Goal: Obtain resource: Obtain resource

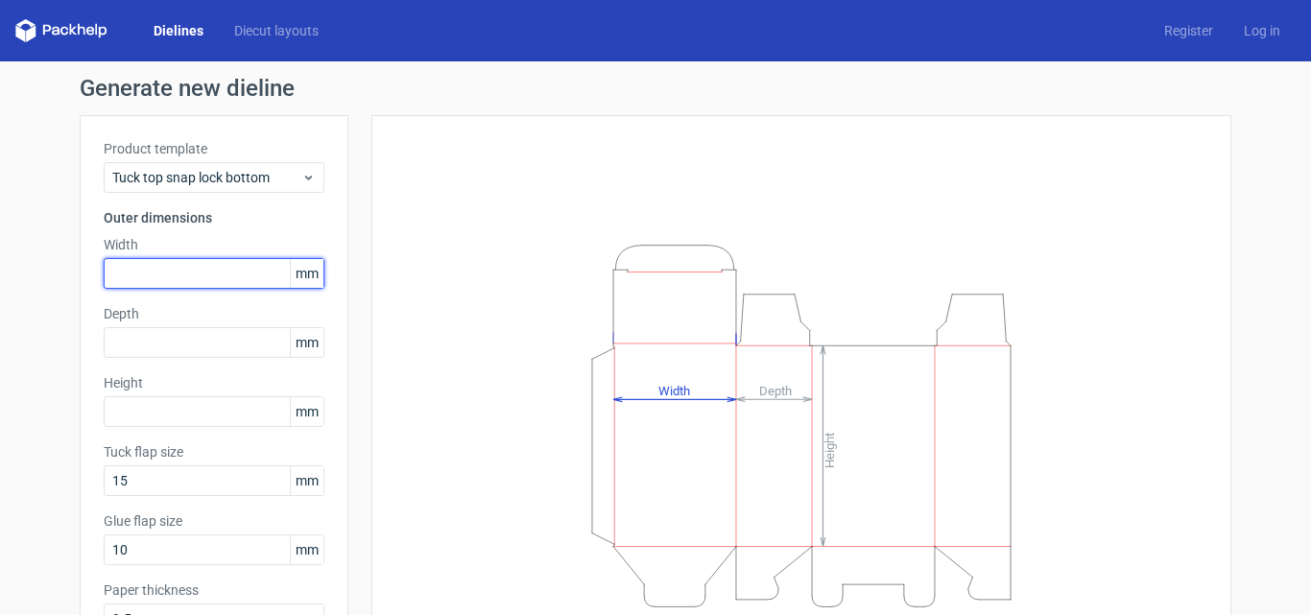
click at [226, 280] on input "text" at bounding box center [214, 273] width 221 height 31
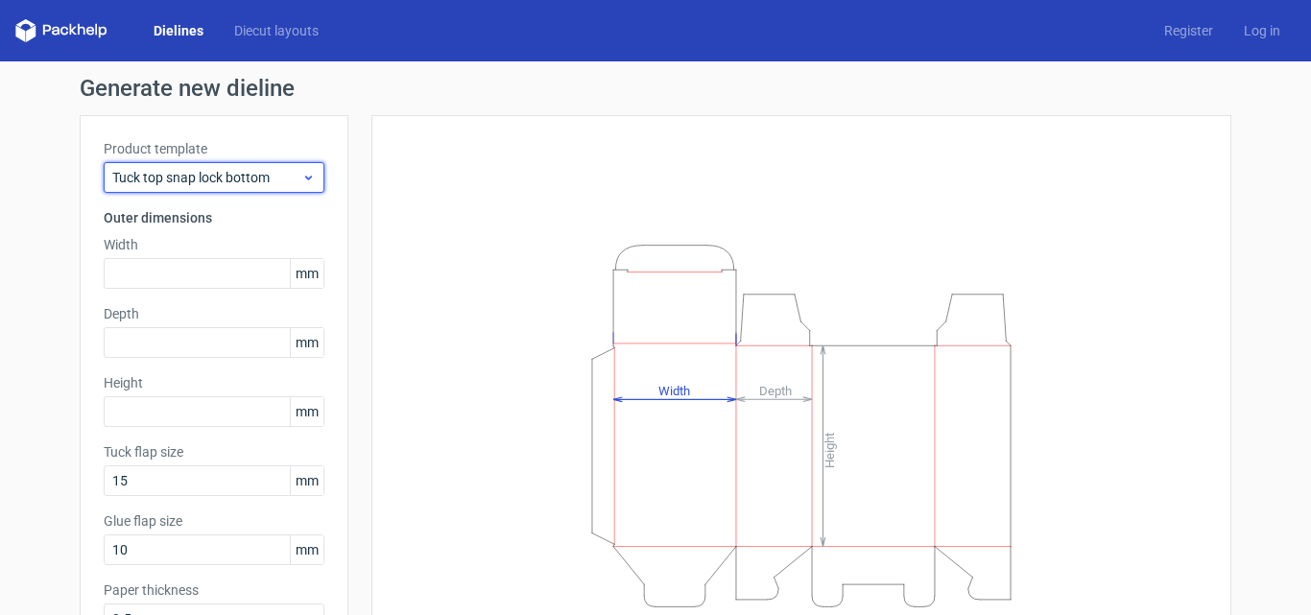
click at [290, 178] on span "Tuck top snap lock bottom" at bounding box center [206, 177] width 189 height 19
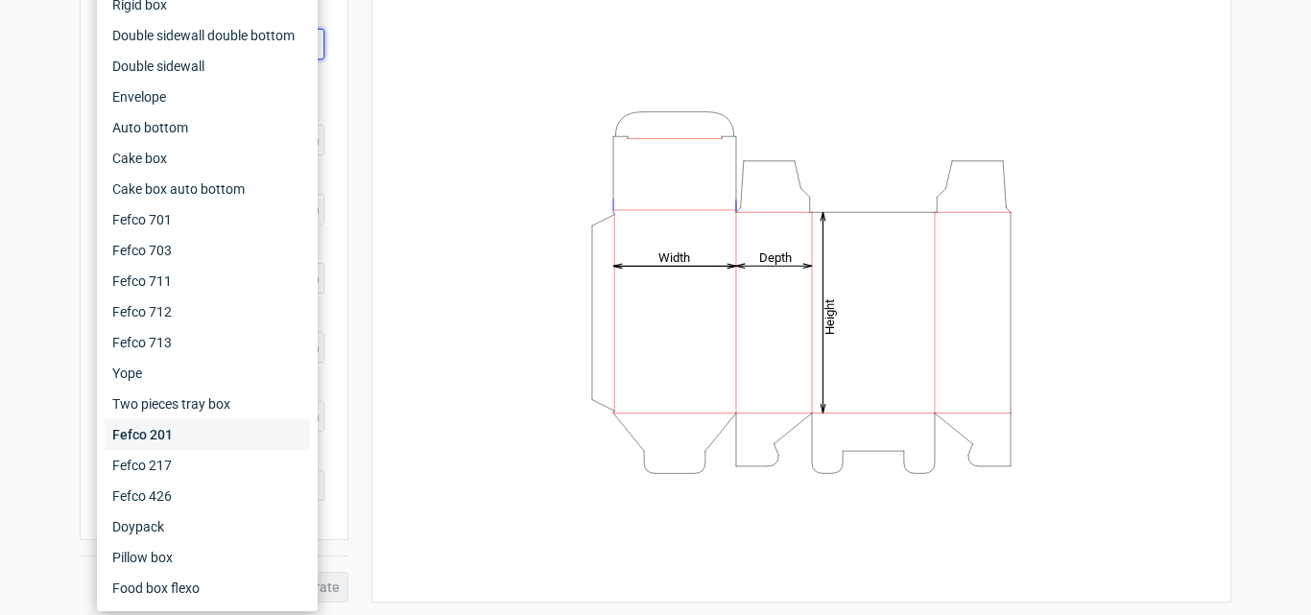
scroll to position [136, 0]
click at [151, 585] on div "Food box flexo" at bounding box center [207, 588] width 205 height 31
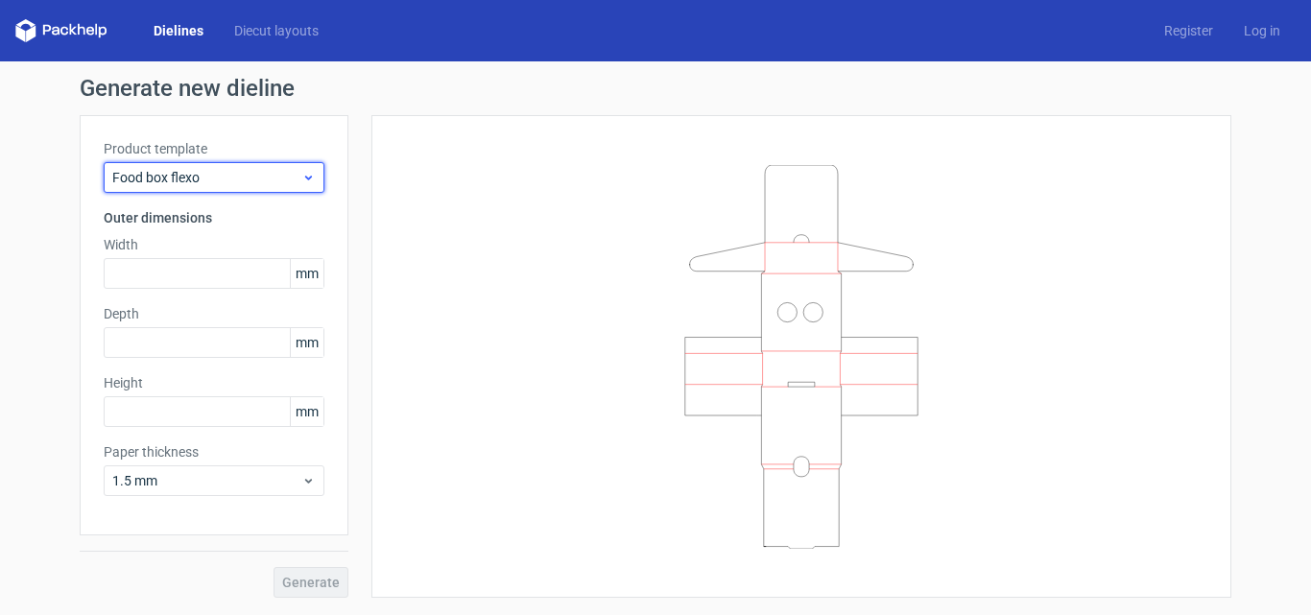
click at [276, 174] on span "Food box flexo" at bounding box center [206, 177] width 189 height 19
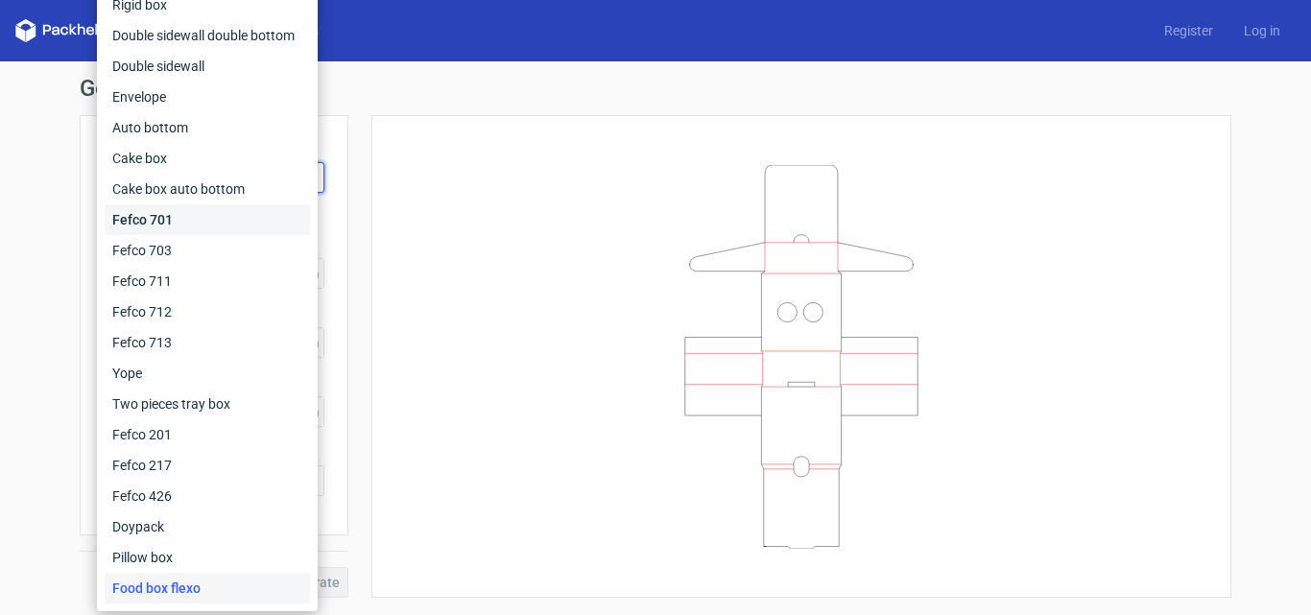
click at [167, 220] on div "Fefco 701" at bounding box center [207, 219] width 205 height 31
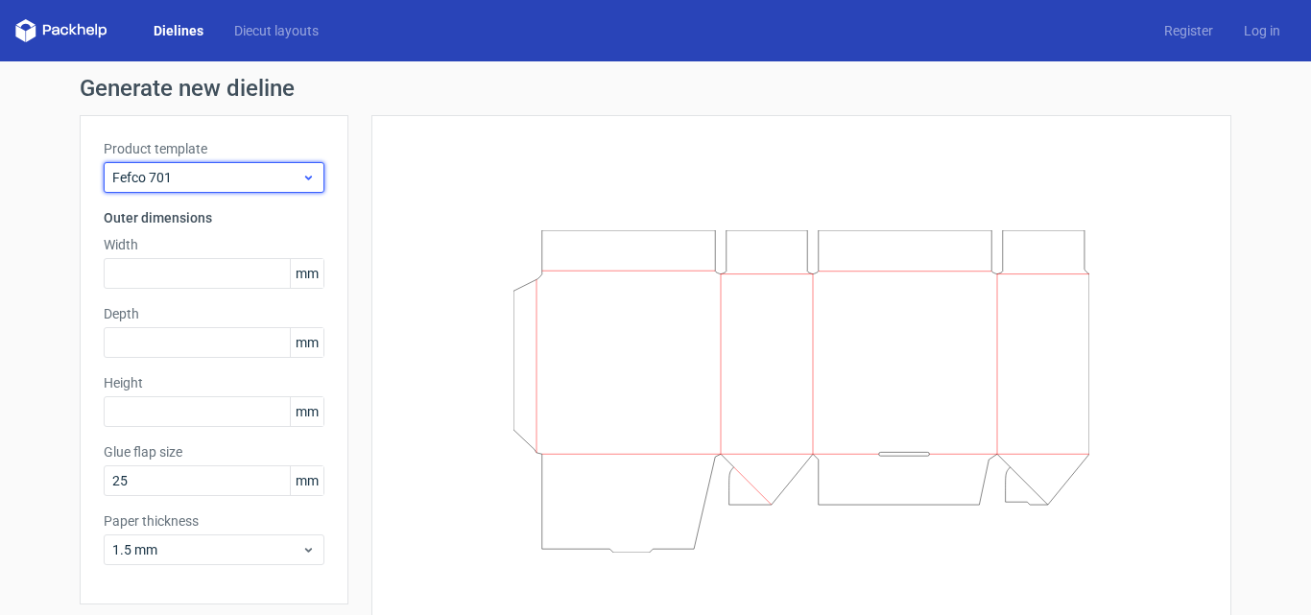
click at [276, 177] on span "Fefco 701" at bounding box center [206, 177] width 189 height 19
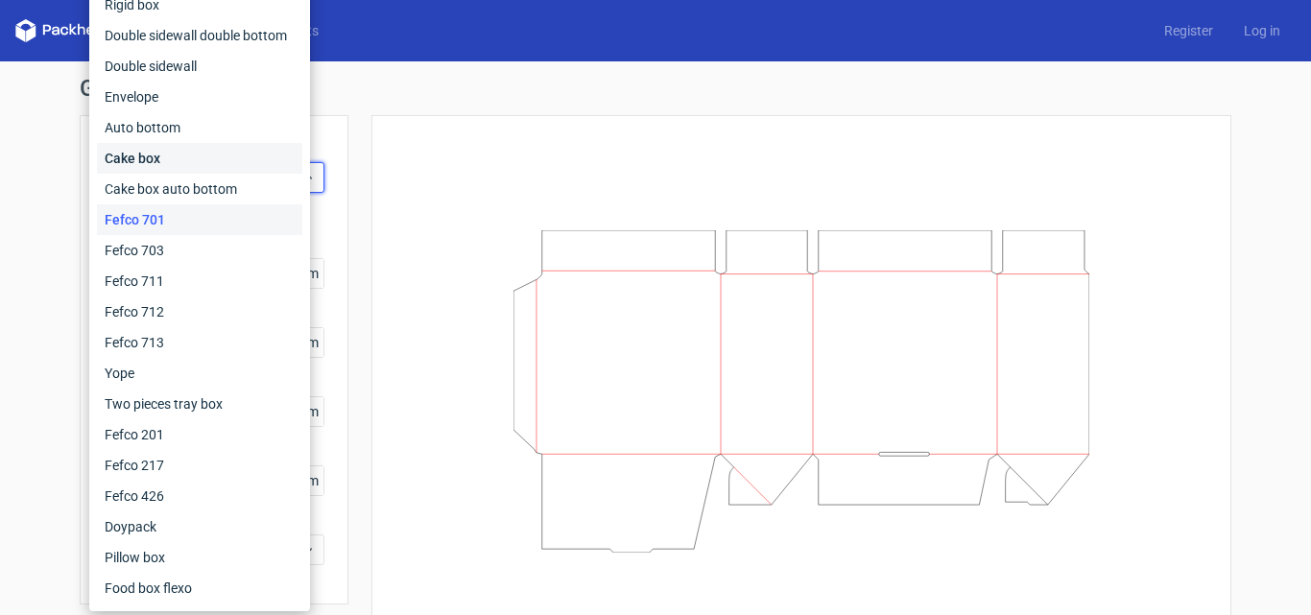
click at [168, 151] on div "Cake box" at bounding box center [199, 158] width 205 height 31
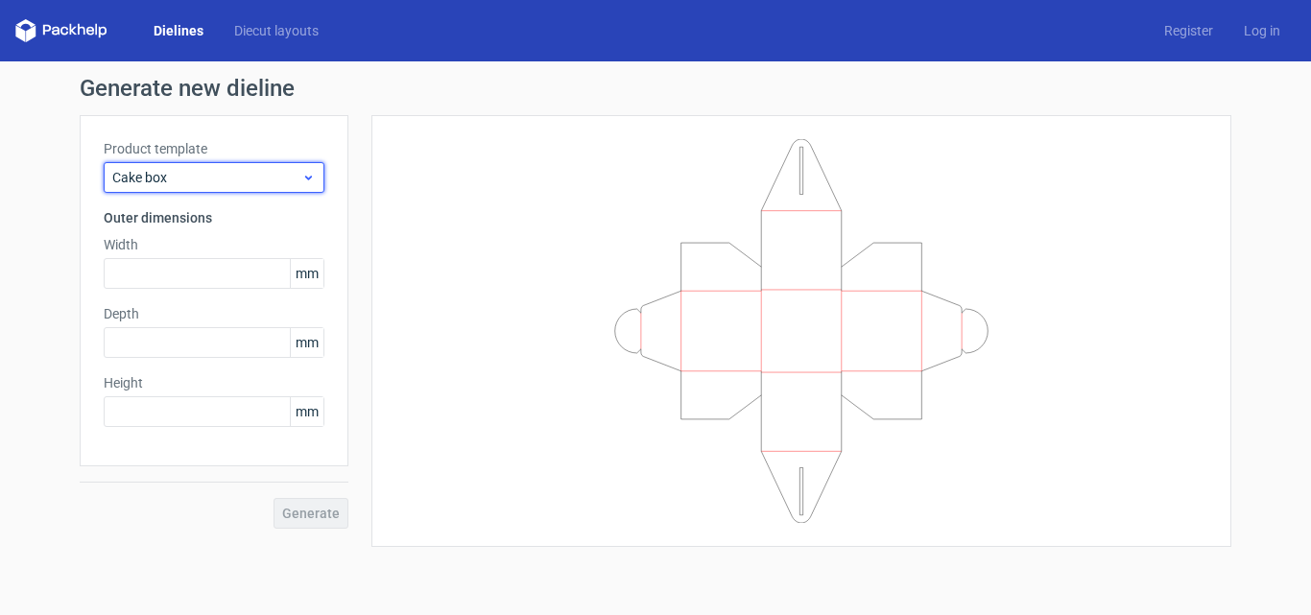
click at [287, 168] on span "Cake box" at bounding box center [206, 177] width 189 height 19
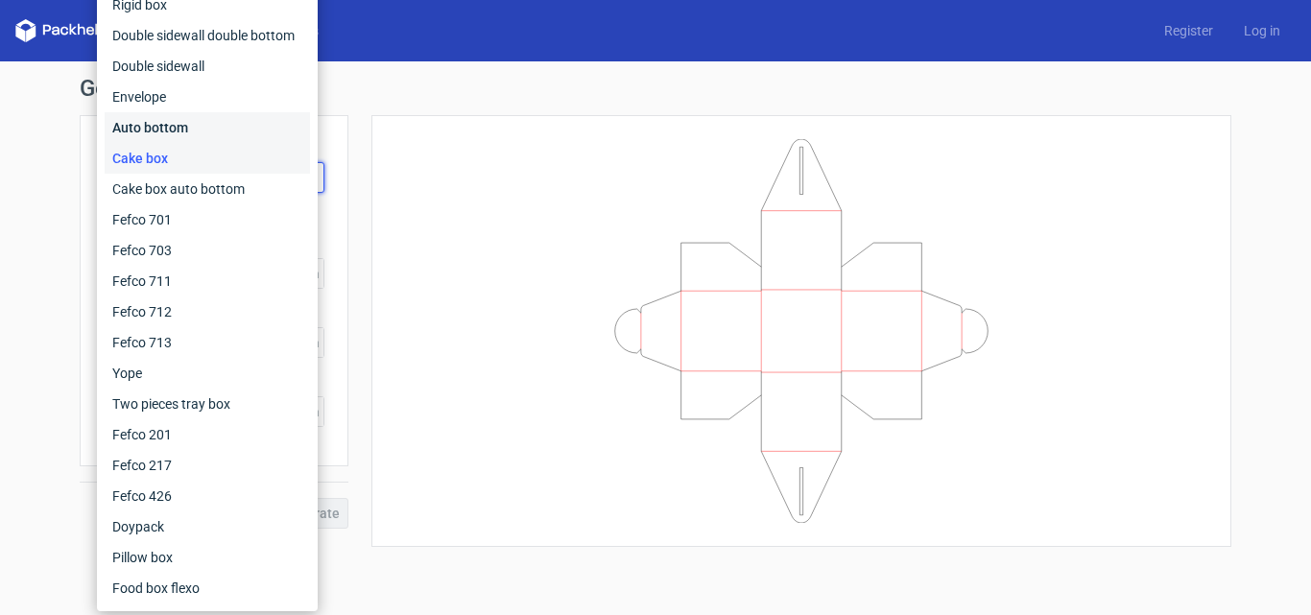
click at [167, 122] on div "Auto bottom" at bounding box center [207, 127] width 205 height 31
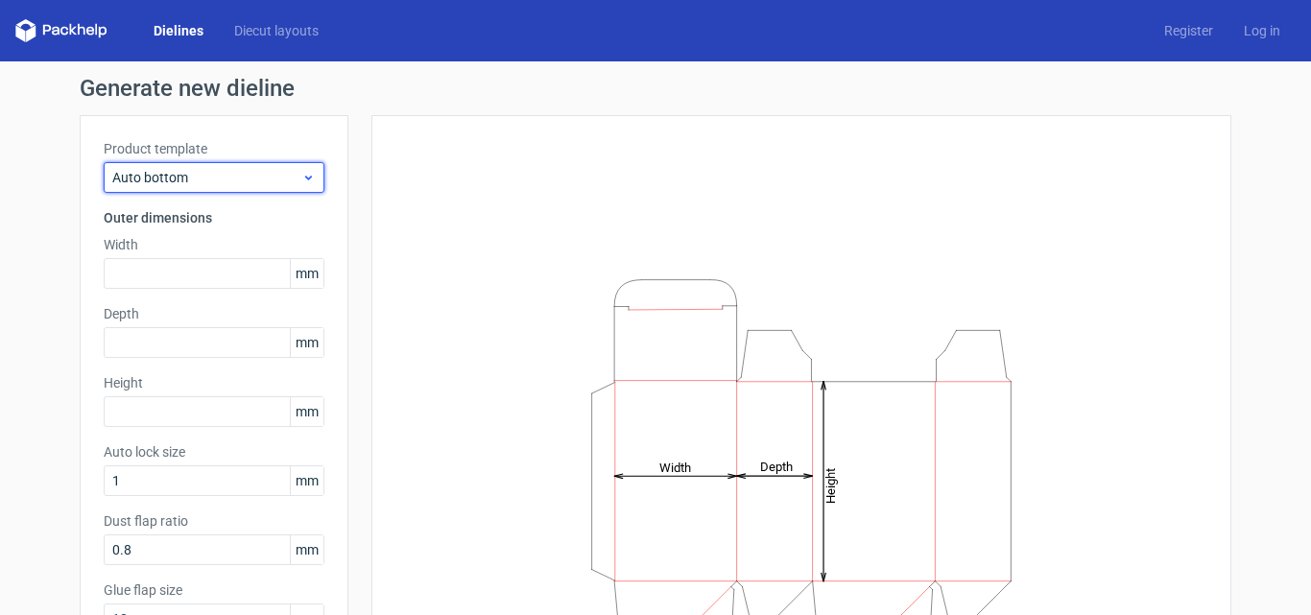
click at [263, 178] on span "Auto bottom" at bounding box center [206, 177] width 189 height 19
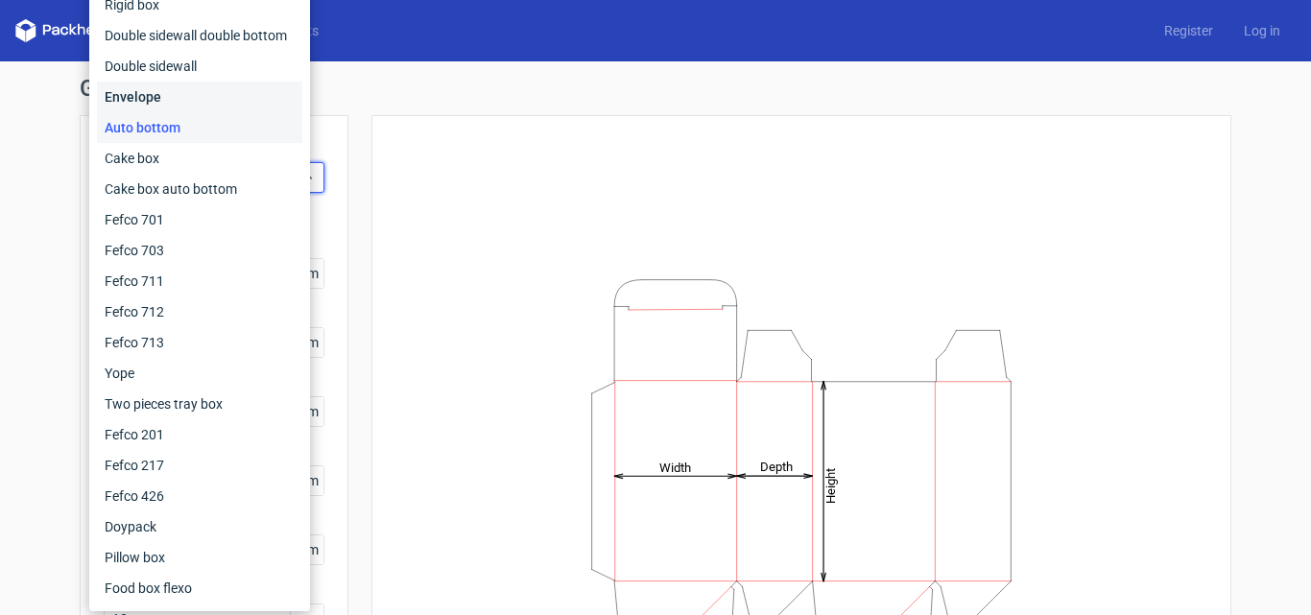
click at [187, 94] on div "Envelope" at bounding box center [199, 97] width 205 height 31
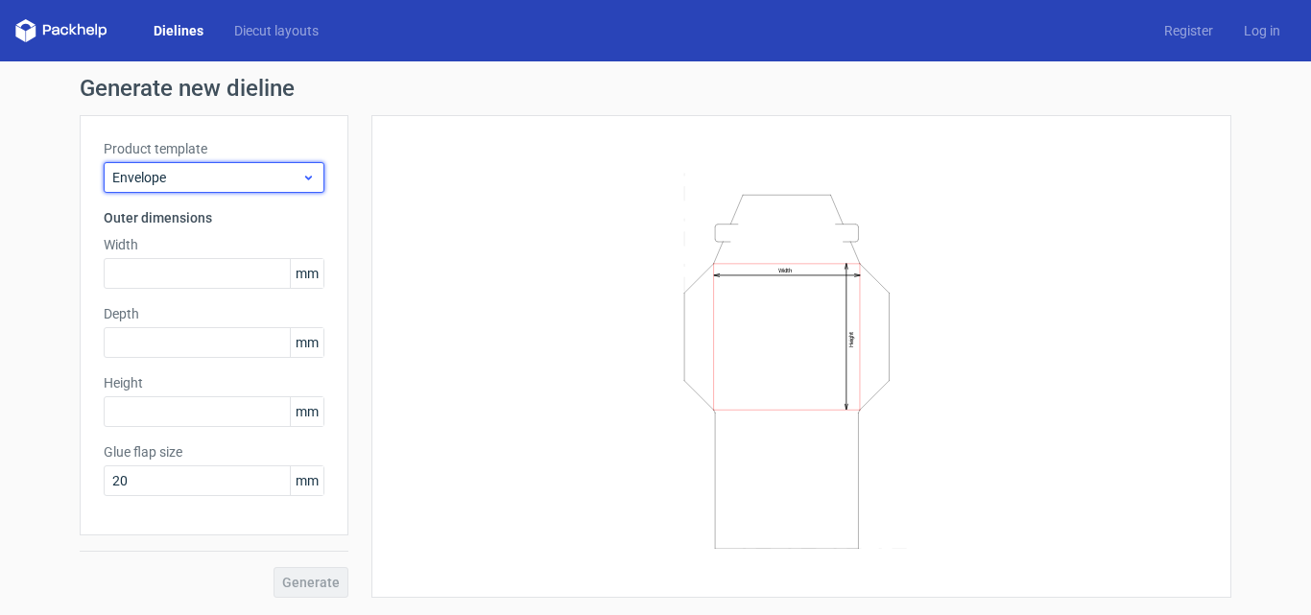
click at [270, 180] on span "Envelope" at bounding box center [206, 177] width 189 height 19
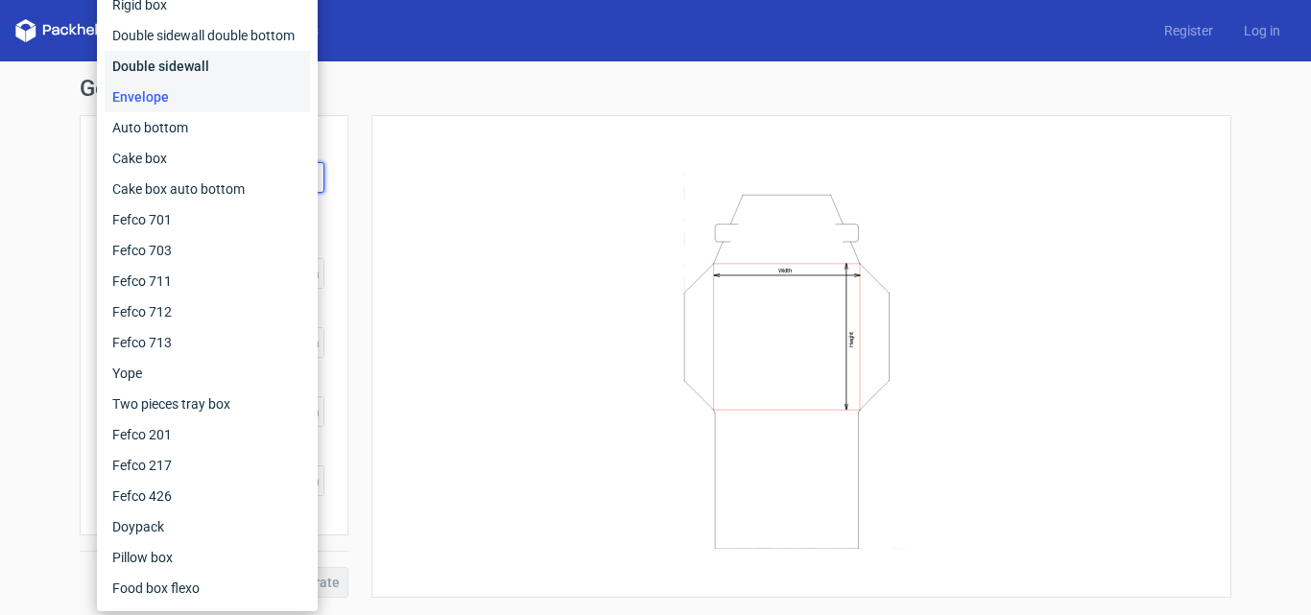
click at [193, 67] on div "Double sidewall" at bounding box center [207, 66] width 205 height 31
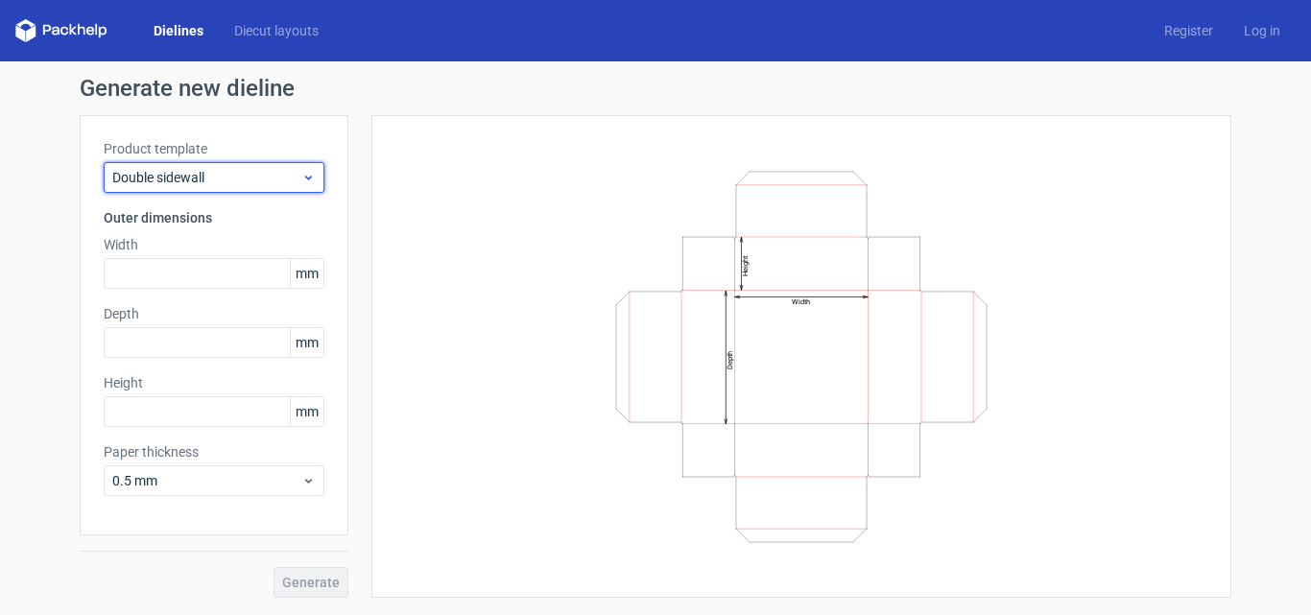
click at [276, 169] on span "Double sidewall" at bounding box center [206, 177] width 189 height 19
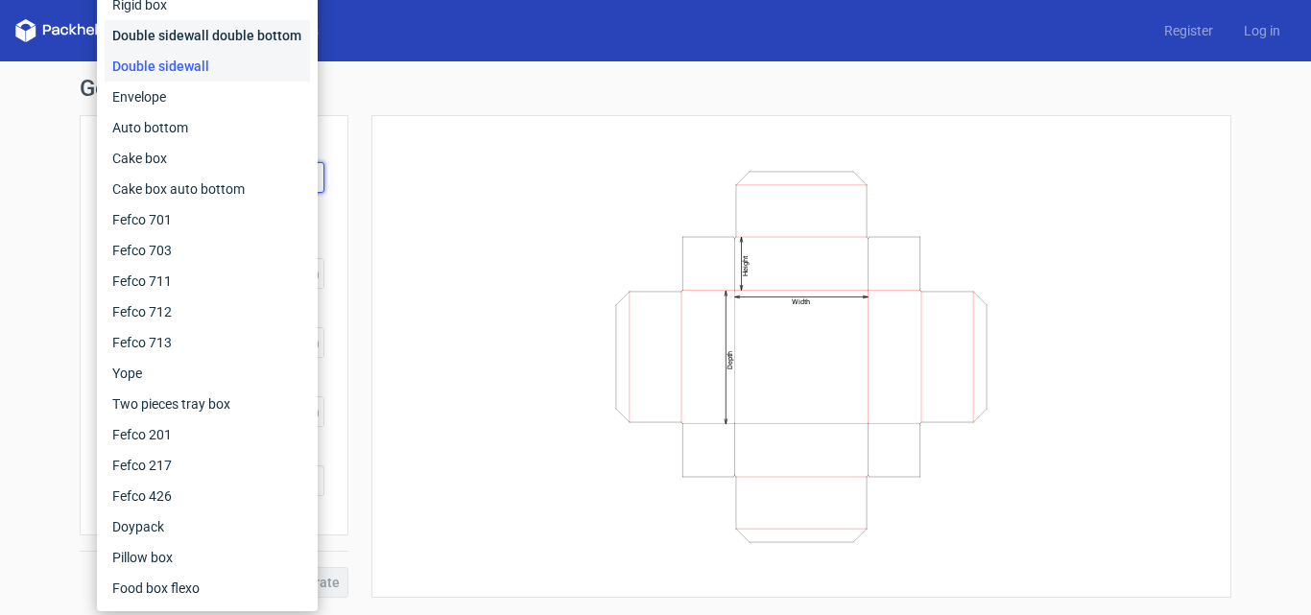
click at [202, 29] on div "Double sidewall double bottom" at bounding box center [207, 35] width 205 height 31
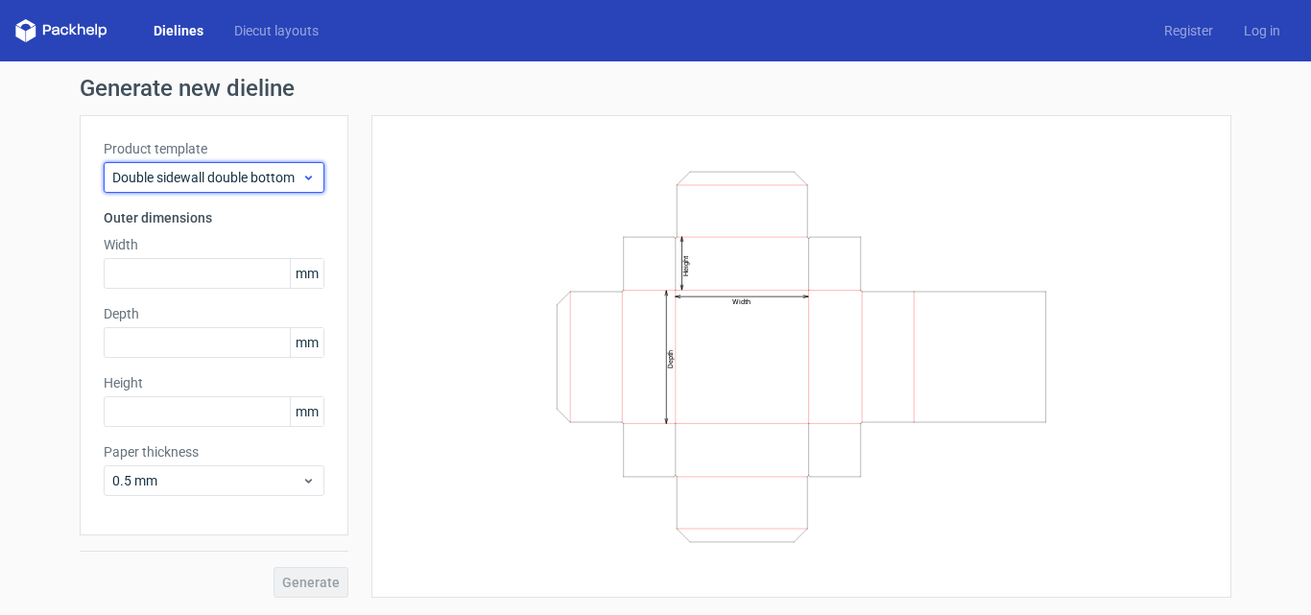
click at [259, 181] on span "Double sidewall double bottom" at bounding box center [206, 177] width 189 height 19
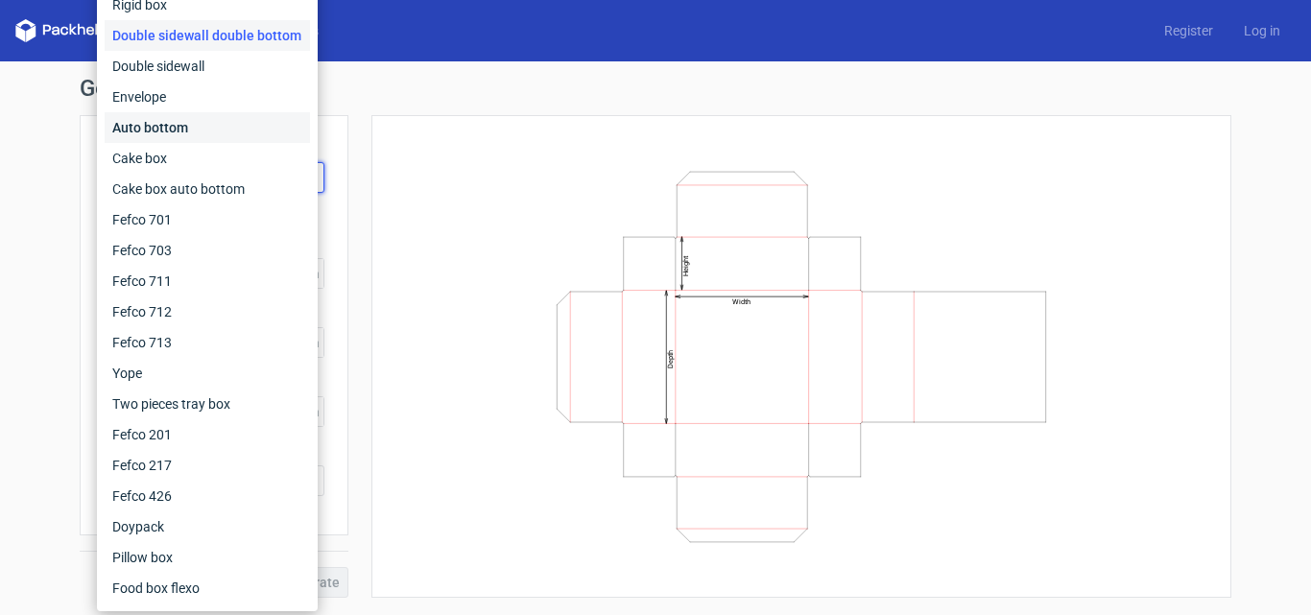
click at [185, 117] on div "Auto bottom" at bounding box center [207, 127] width 205 height 31
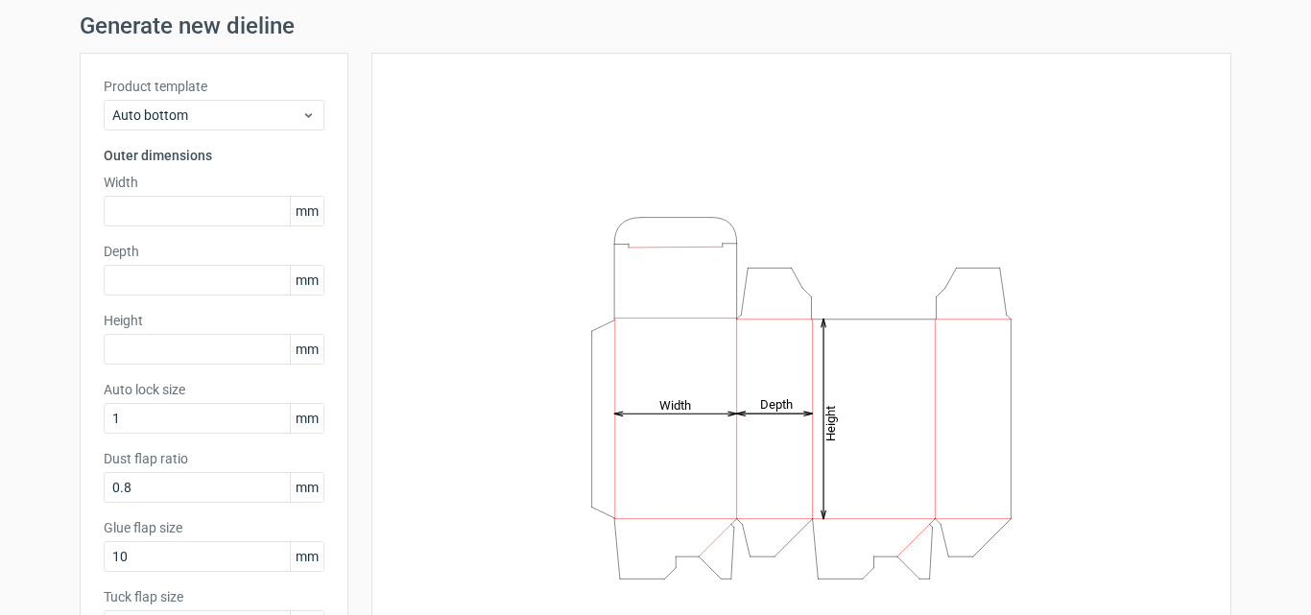
scroll to position [96, 0]
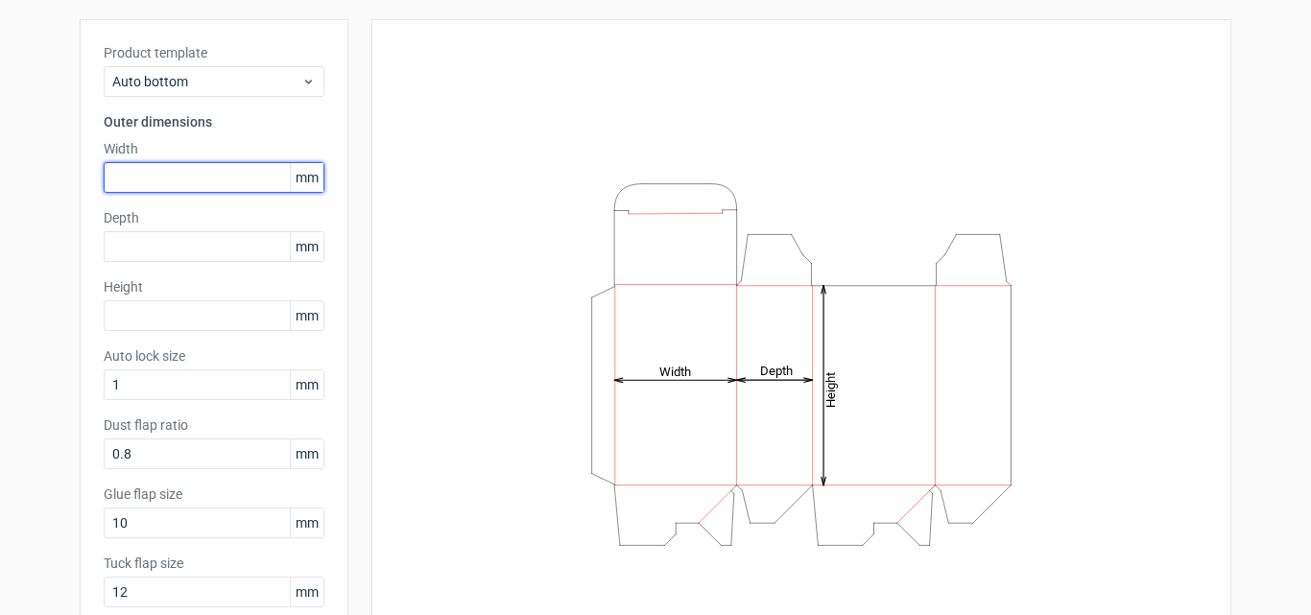
click at [159, 179] on input "text" at bounding box center [214, 177] width 221 height 31
type input "40"
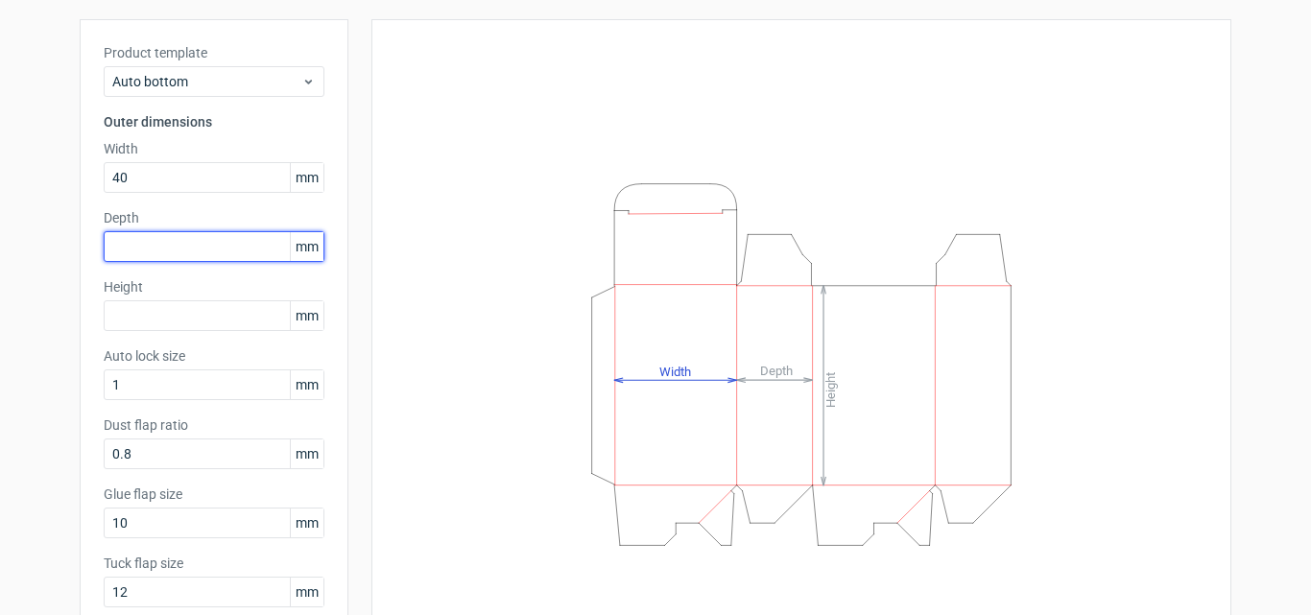
click at [149, 252] on input "text" at bounding box center [214, 246] width 221 height 31
type input "165"
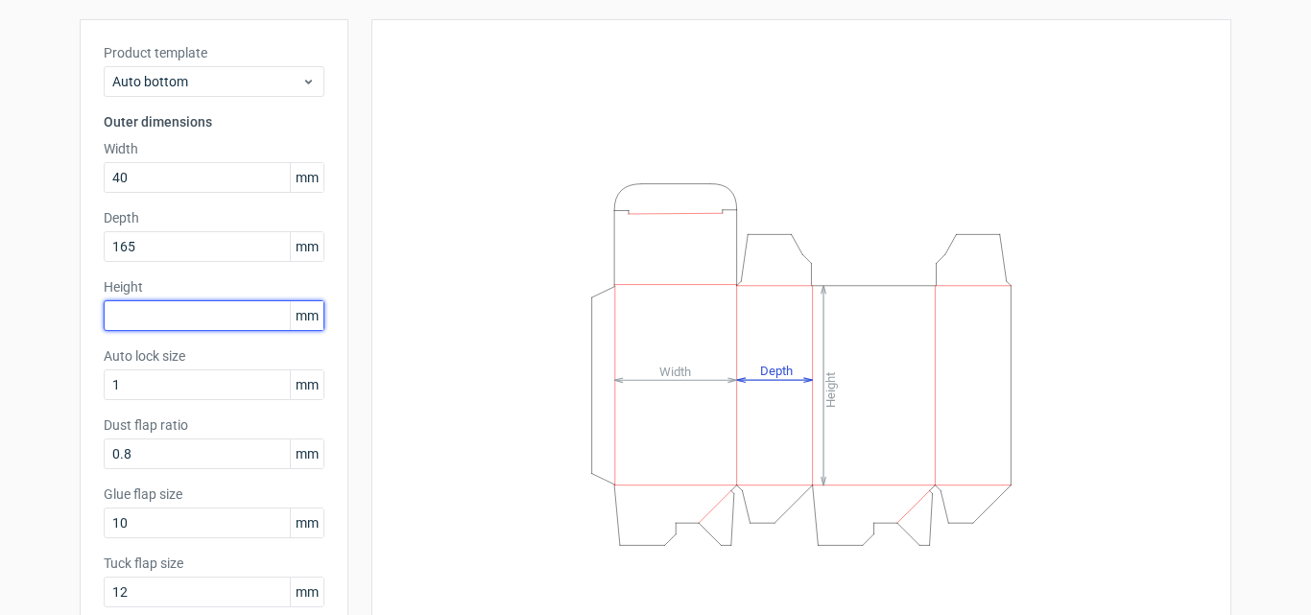
click at [142, 320] on input "text" at bounding box center [214, 315] width 221 height 31
type input "110"
click at [518, 397] on icon "Height Depth Width" at bounding box center [802, 365] width 576 height 384
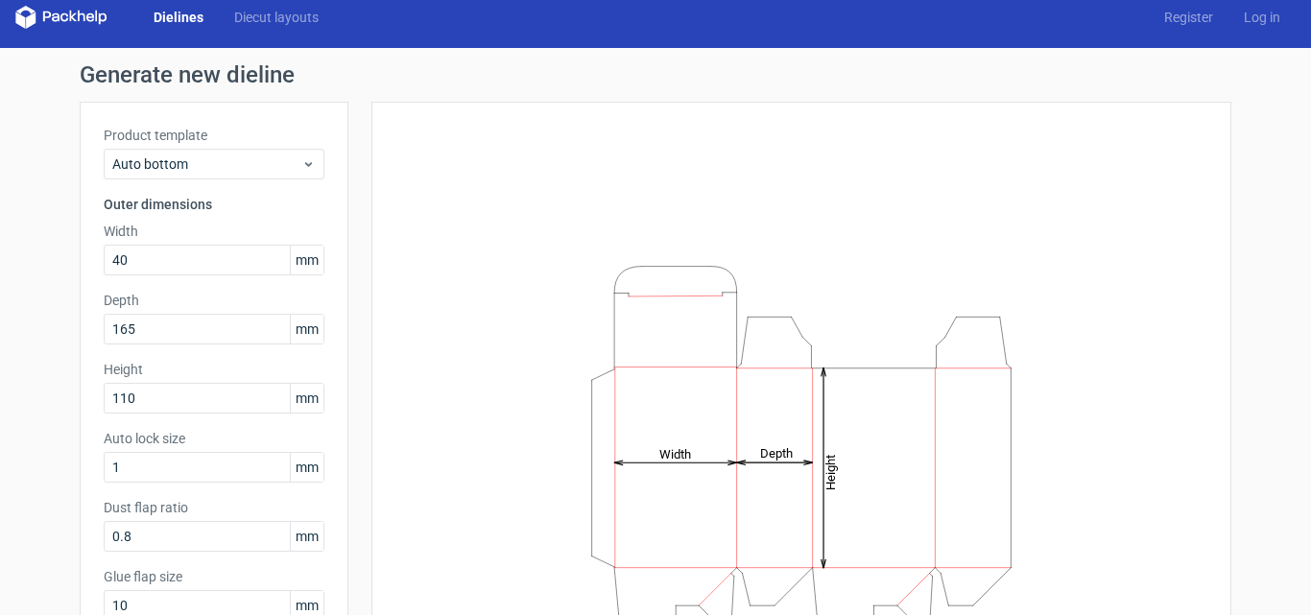
scroll to position [109, 0]
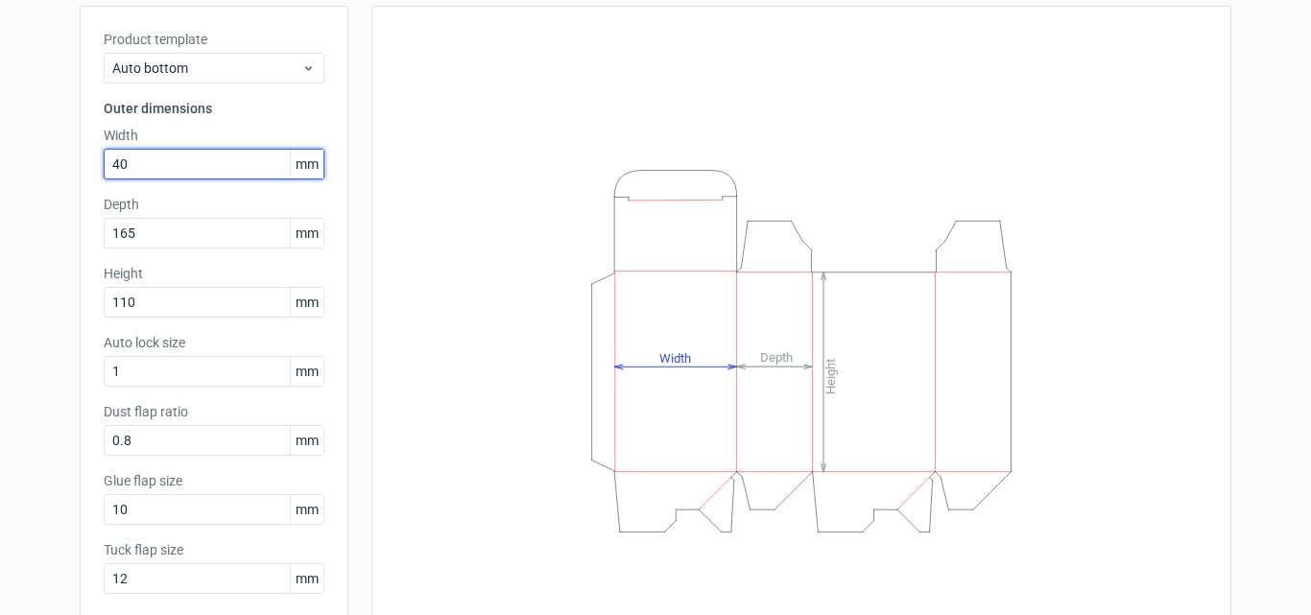
drag, startPoint x: 182, startPoint y: 162, endPoint x: 19, endPoint y: 166, distance: 163.3
click at [19, 166] on div "Generate new dieline Product template Auto bottom Outer dimensions Width 40 mm …" at bounding box center [655, 331] width 1311 height 759
type input "110"
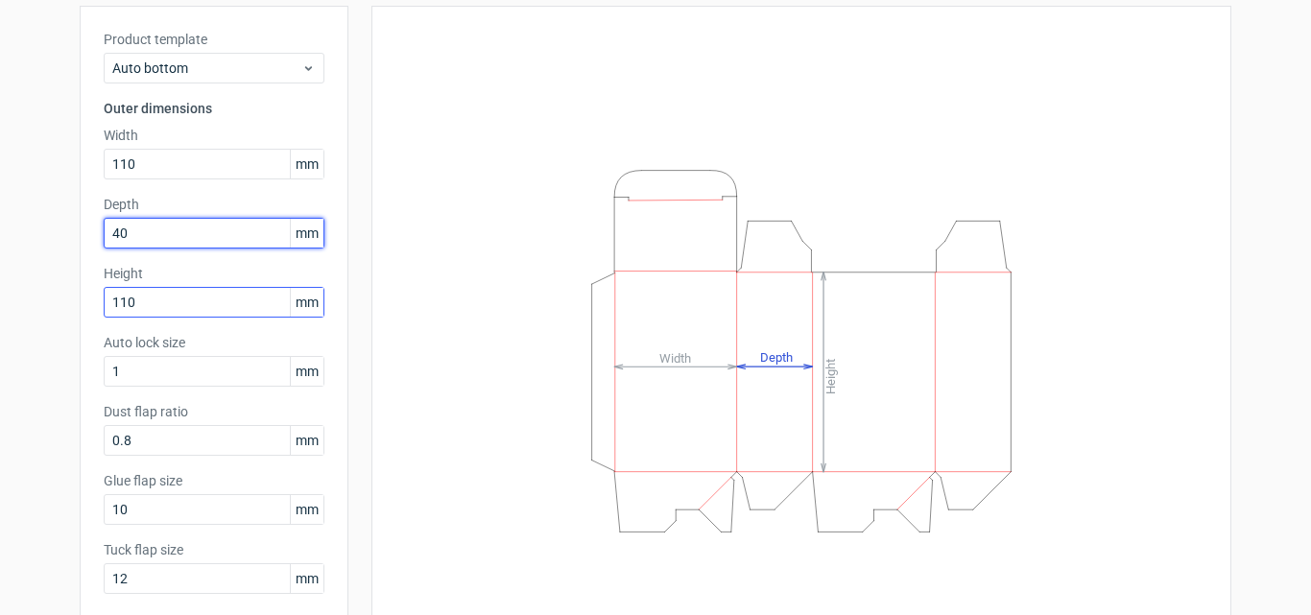
type input "40"
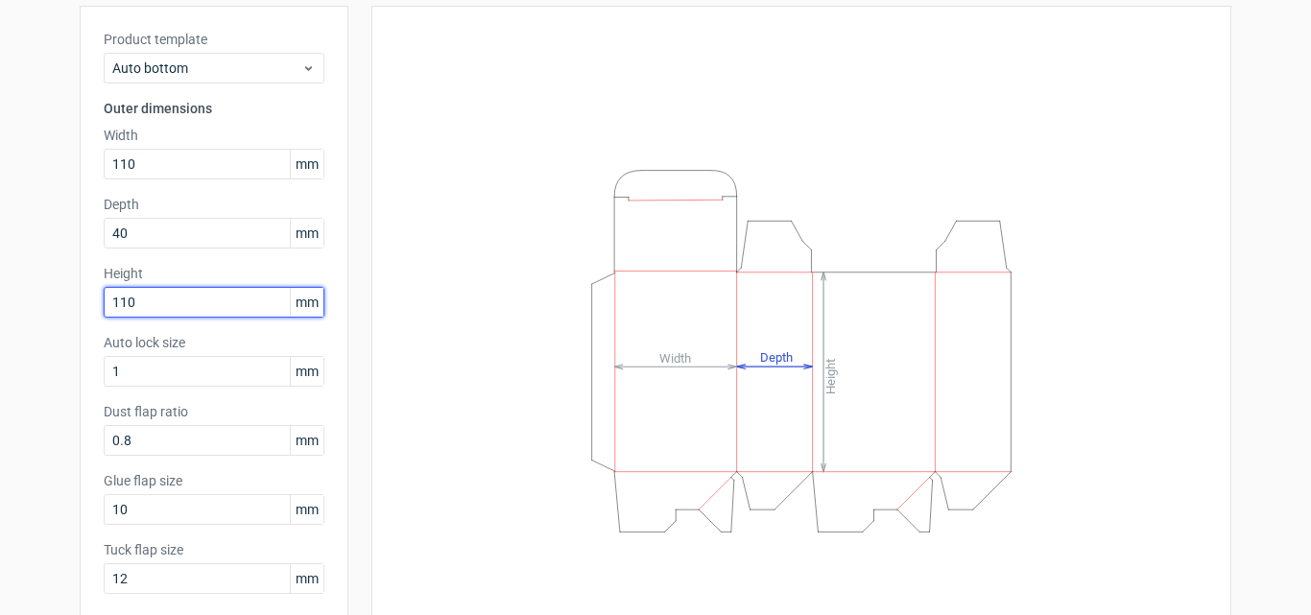
click at [140, 298] on input "110" at bounding box center [214, 302] width 221 height 31
type input "165"
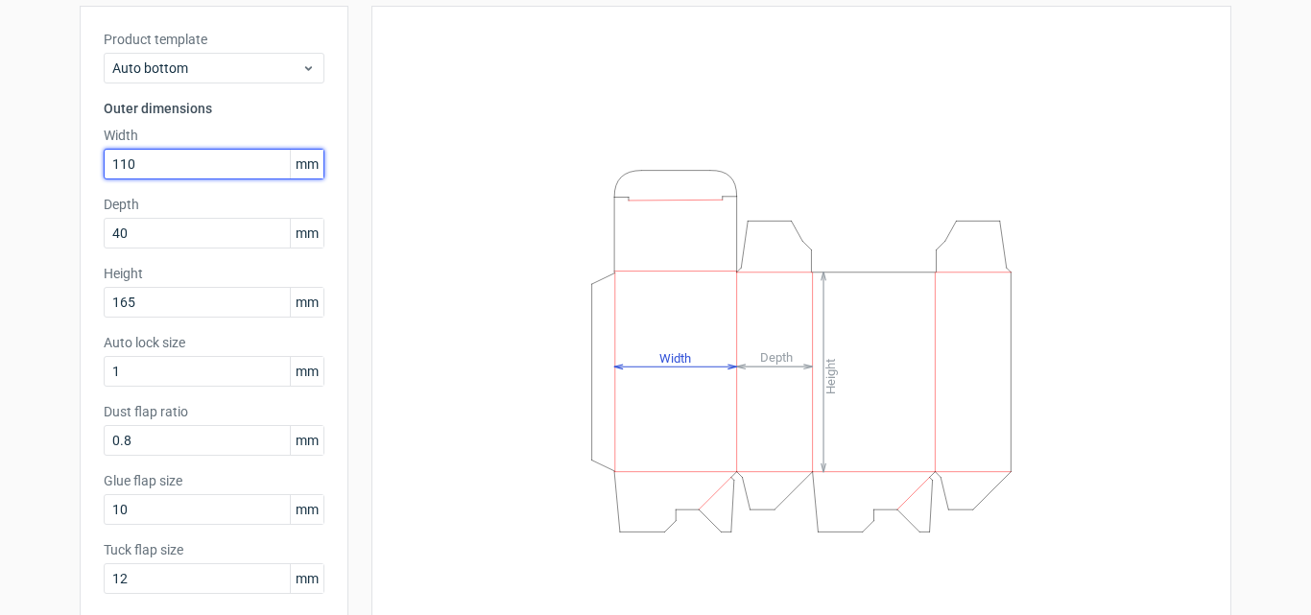
click at [191, 156] on input "110" at bounding box center [214, 164] width 221 height 31
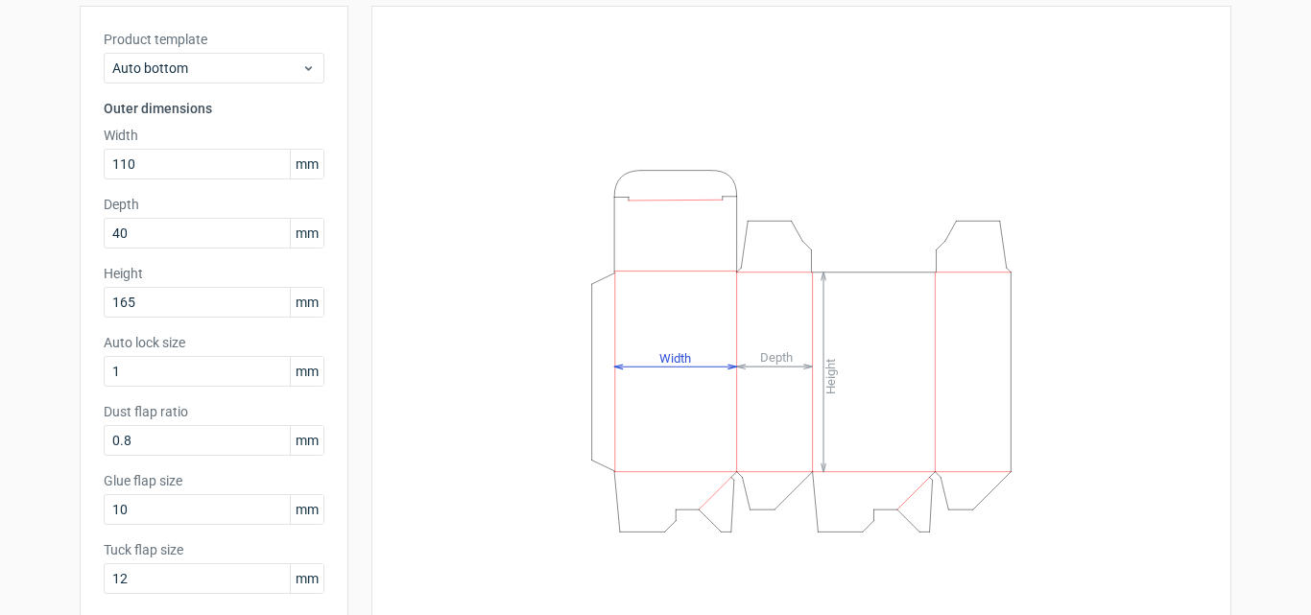
click at [677, 417] on icon "Height Depth Width" at bounding box center [802, 351] width 576 height 384
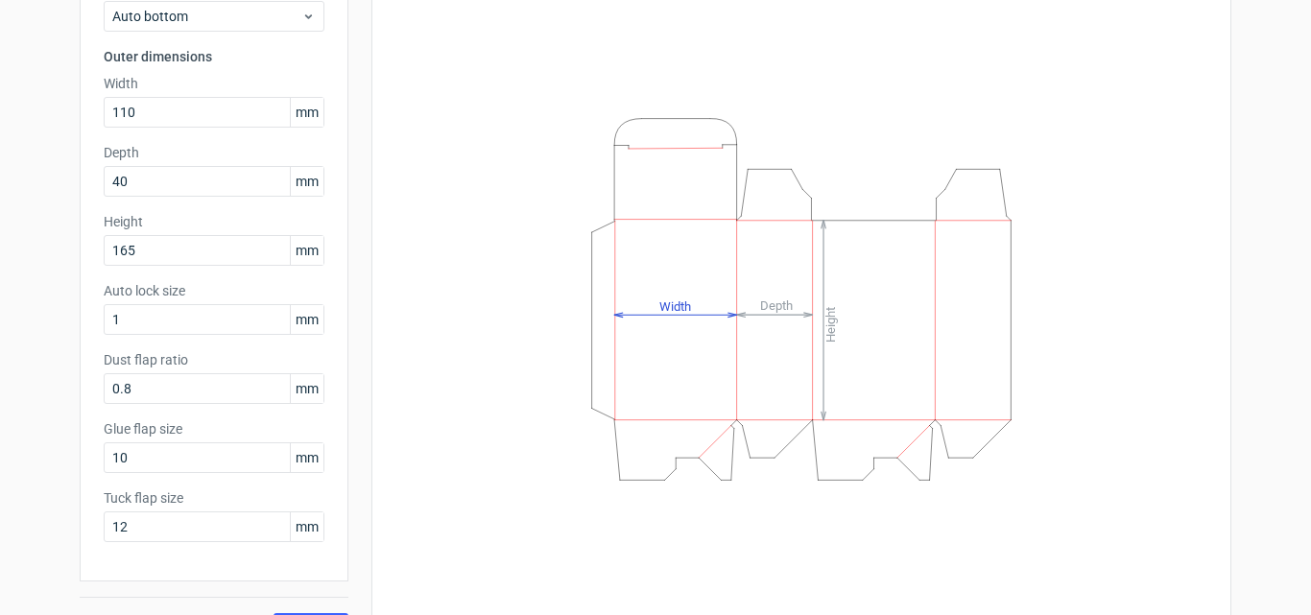
scroll to position [205, 0]
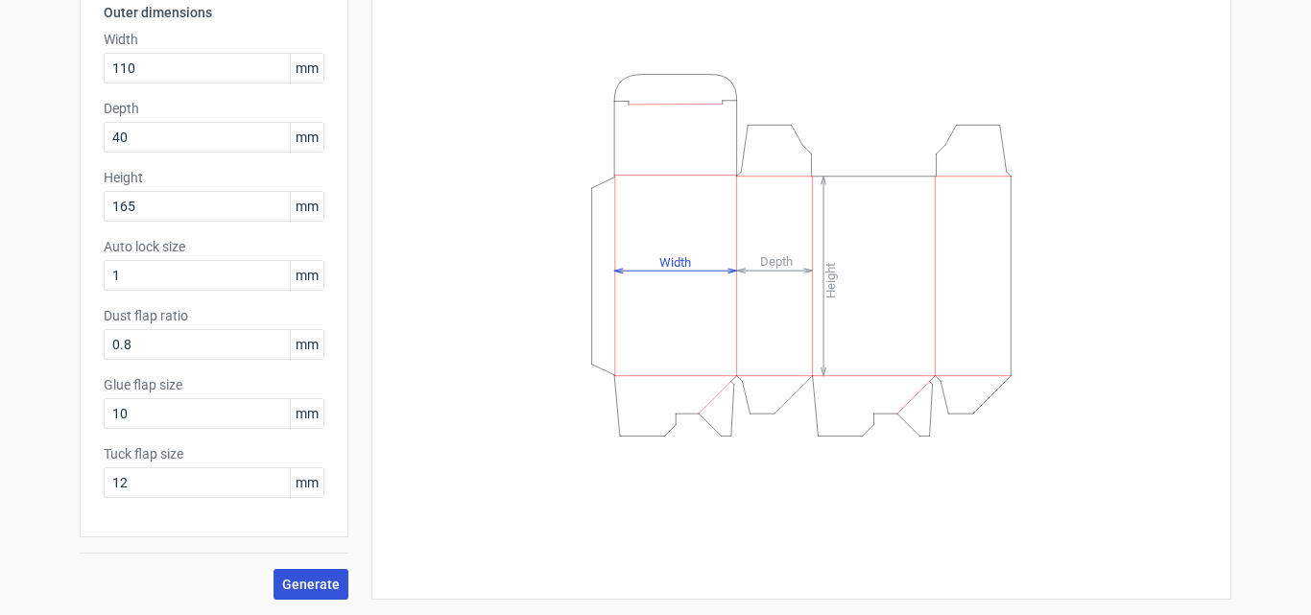
click at [307, 584] on span "Generate" at bounding box center [311, 584] width 58 height 13
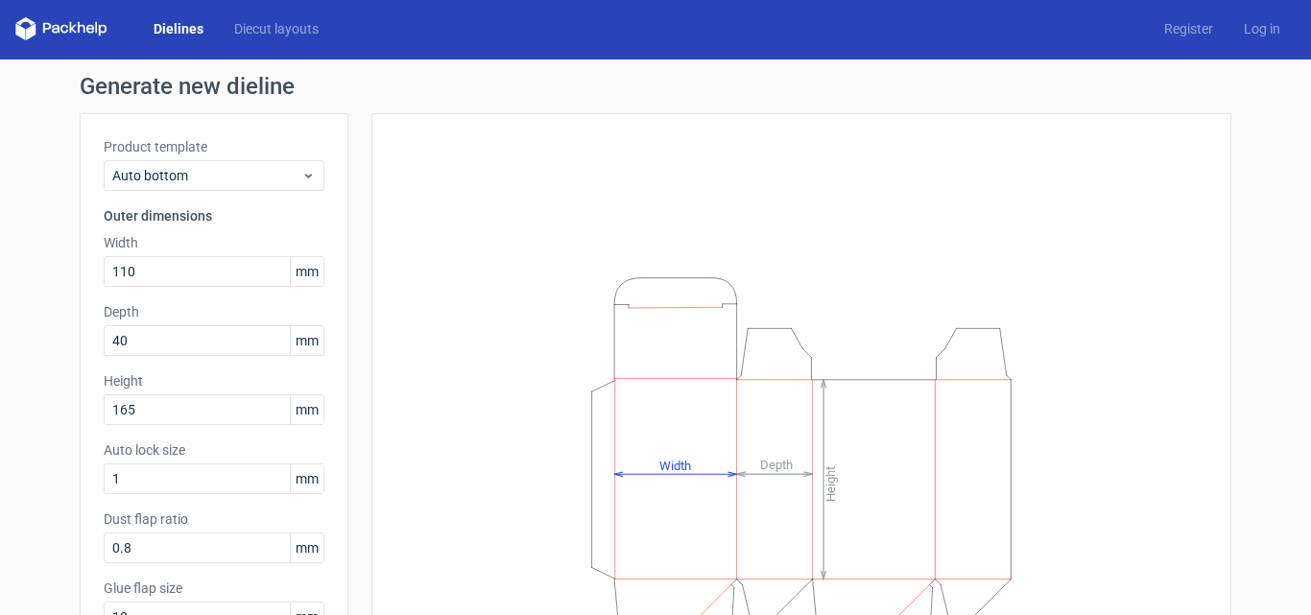
scroll to position [0, 0]
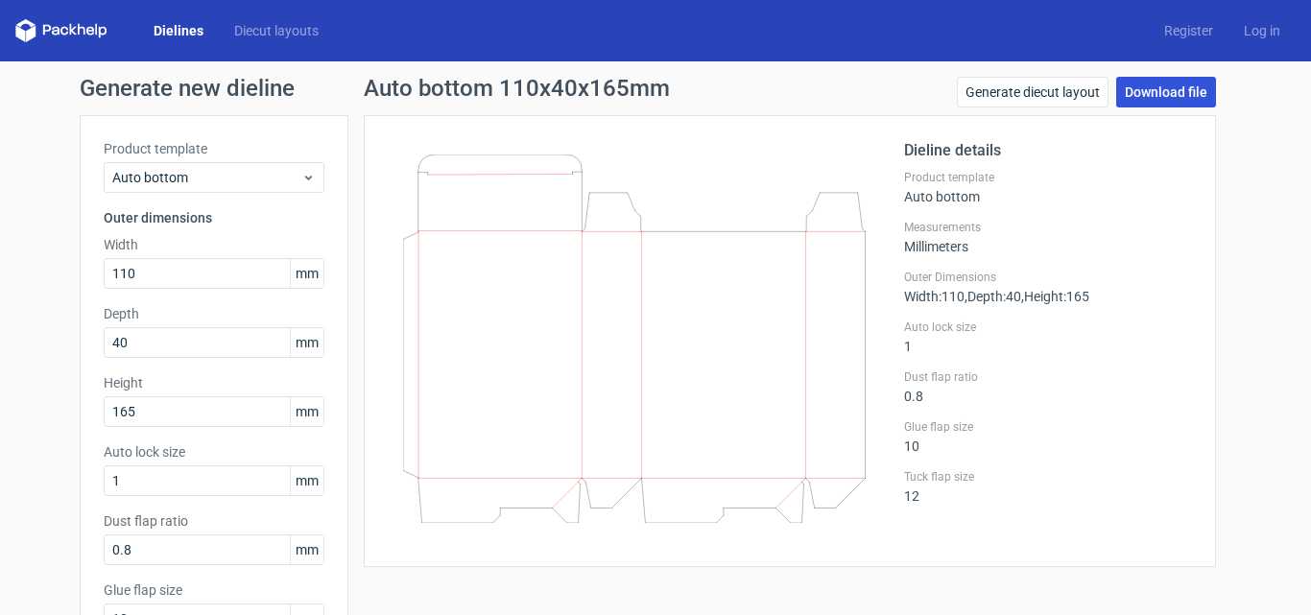
click at [1177, 91] on link "Download file" at bounding box center [1167, 92] width 100 height 31
click at [748, 314] on icon at bounding box center [634, 339] width 463 height 369
click at [996, 87] on link "Generate diecut layout" at bounding box center [1033, 92] width 152 height 31
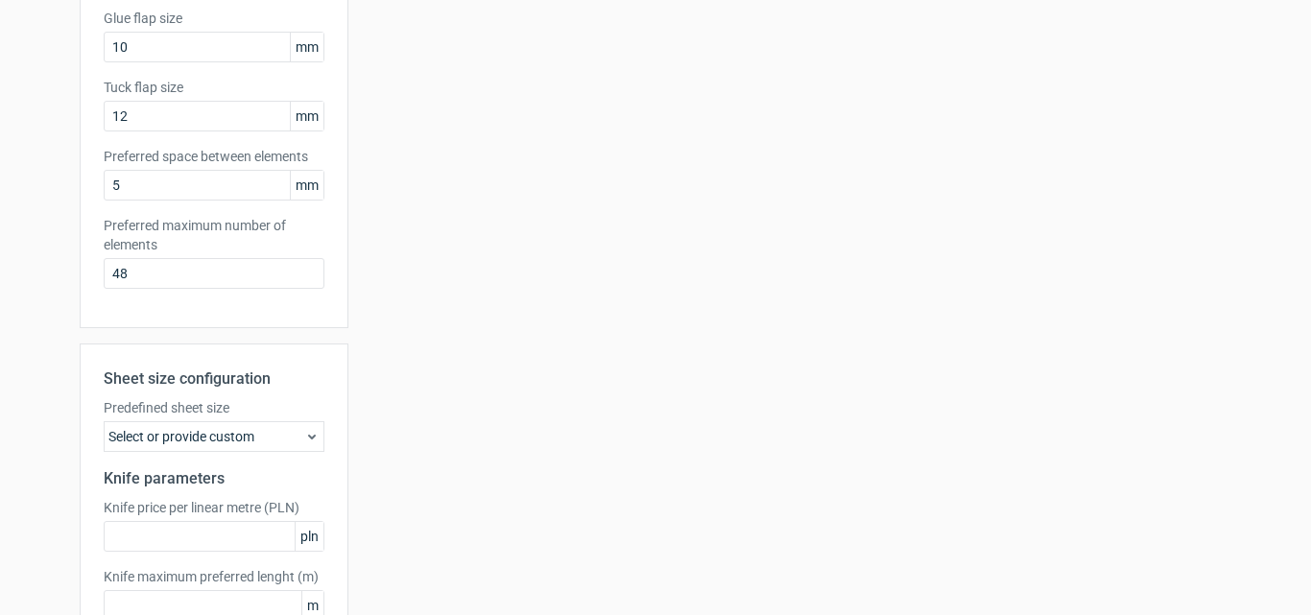
scroll to position [557, 0]
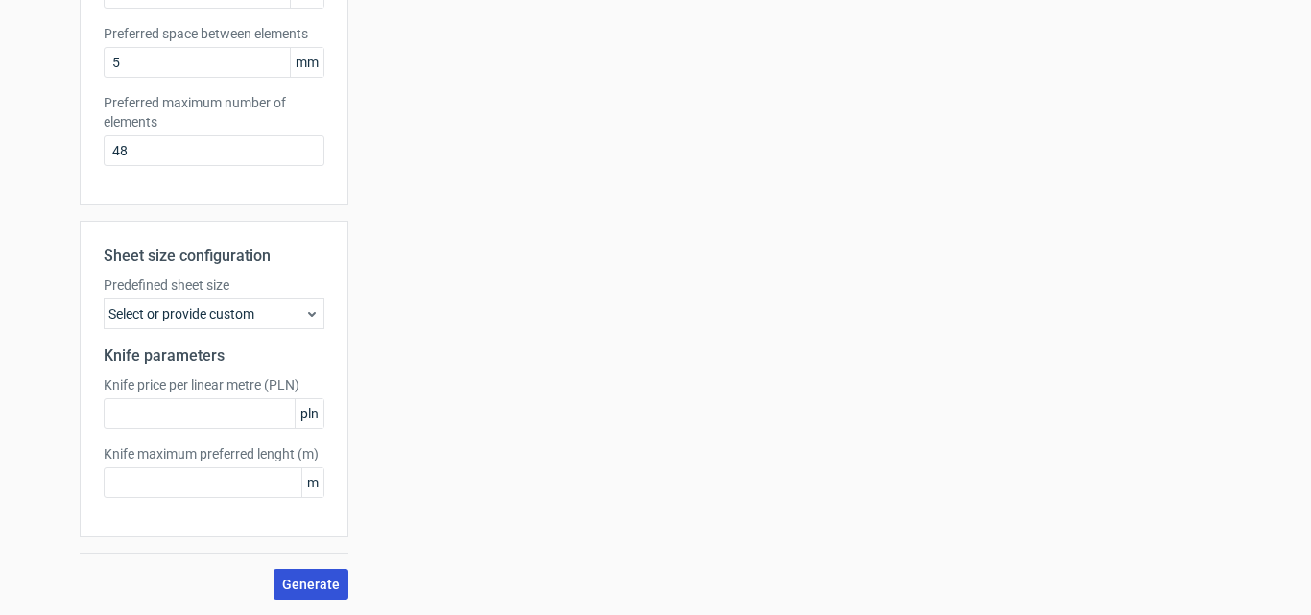
click at [308, 584] on span "Generate" at bounding box center [311, 584] width 58 height 13
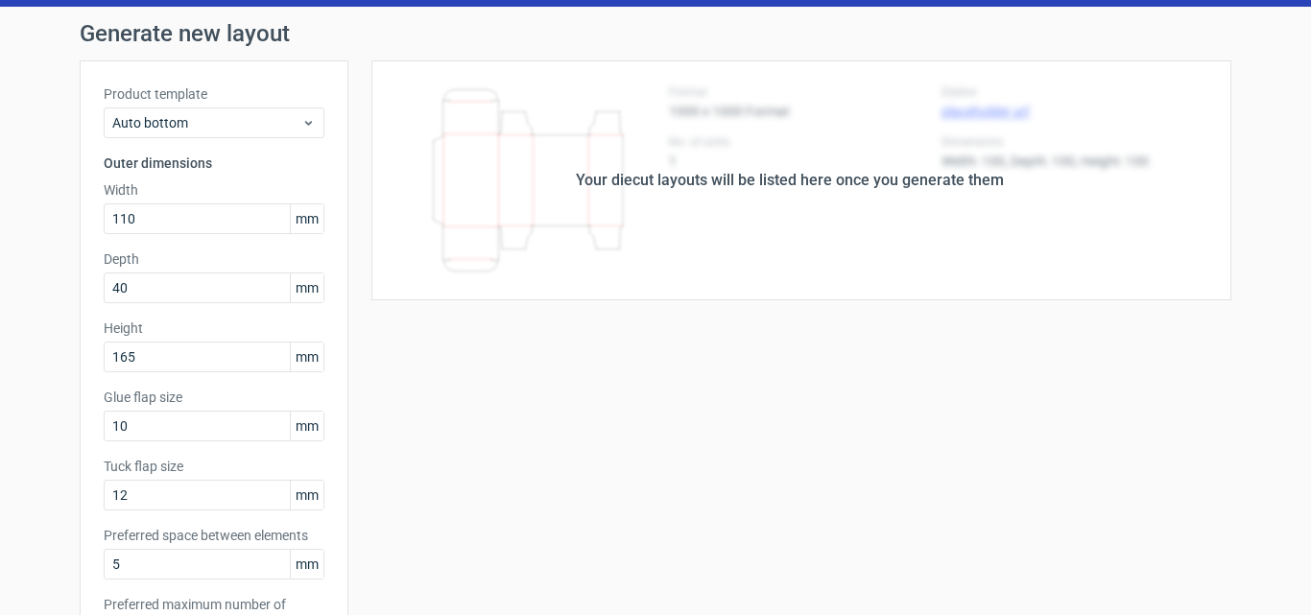
scroll to position [0, 0]
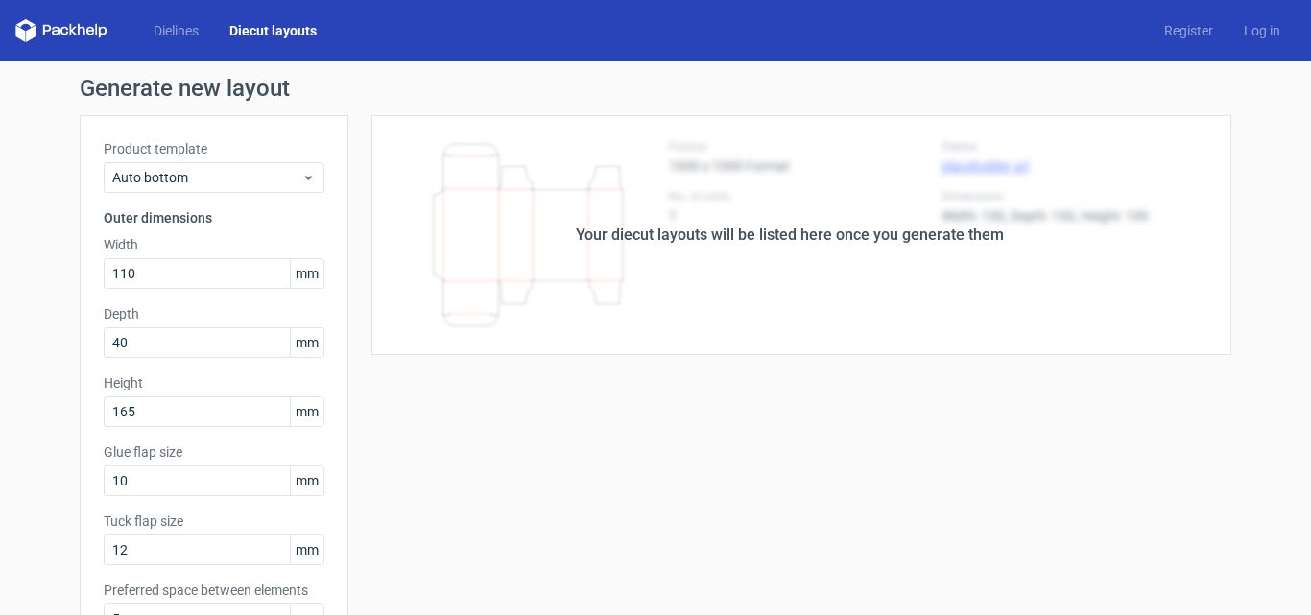
click at [680, 242] on div "Your diecut layouts will be listed here once you generate them" at bounding box center [790, 235] width 428 height 23
click at [770, 237] on div "Your diecut layouts will be listed here once you generate them" at bounding box center [790, 235] width 428 height 23
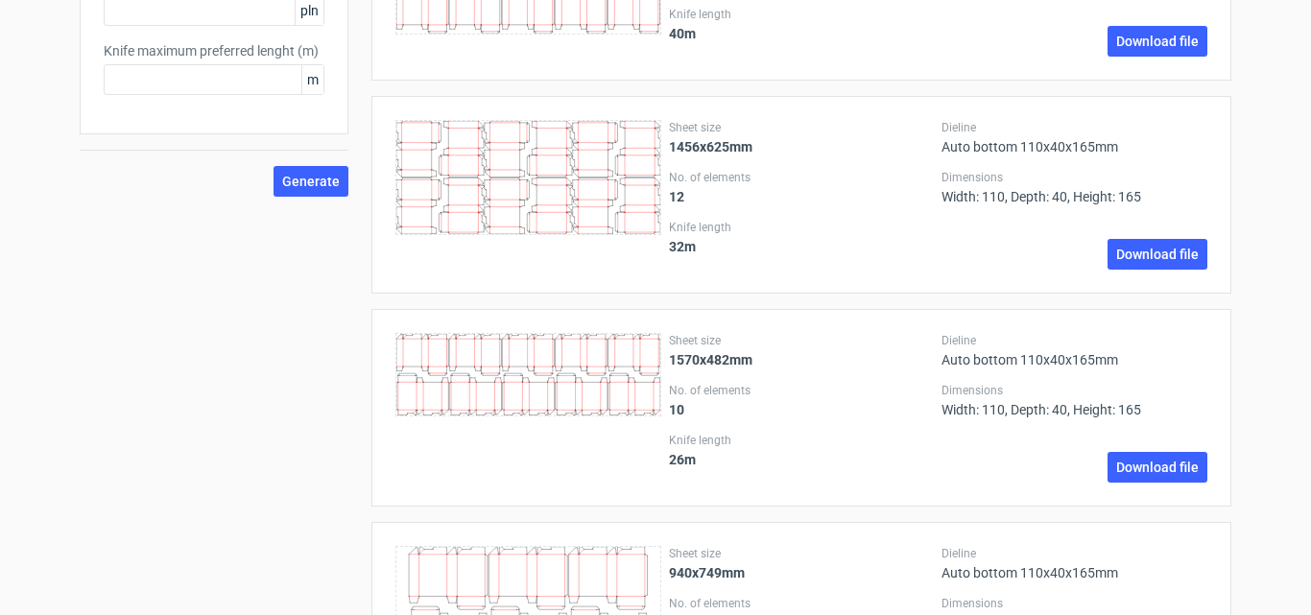
scroll to position [1248, 0]
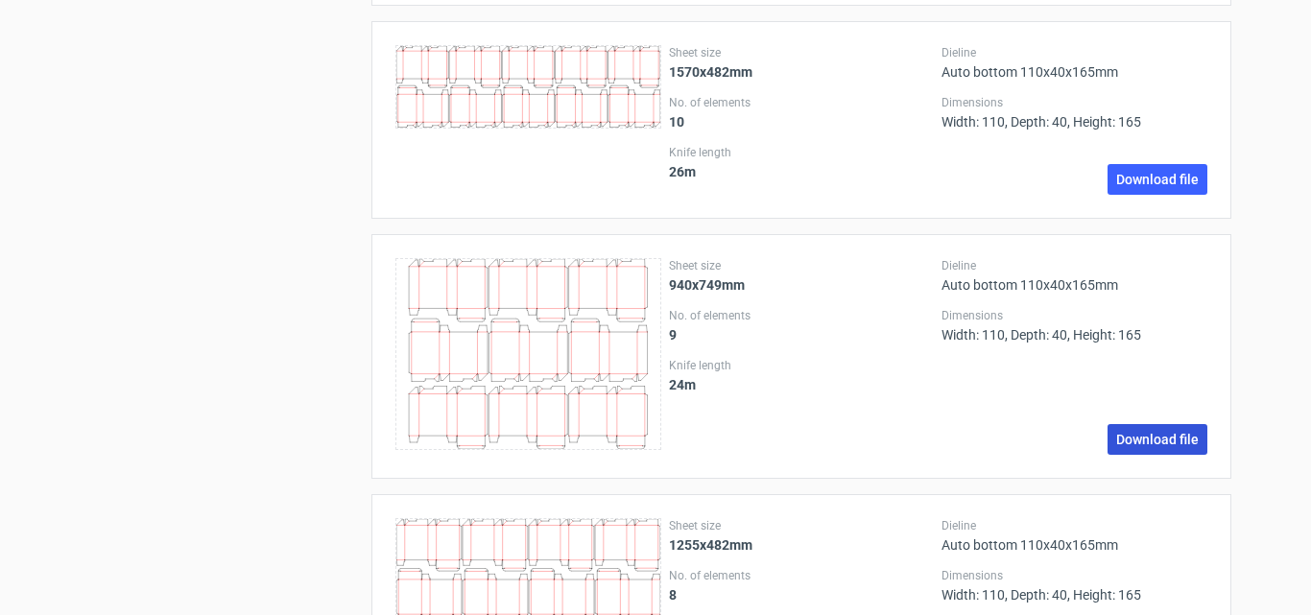
click at [1118, 444] on link "Download file" at bounding box center [1158, 439] width 100 height 31
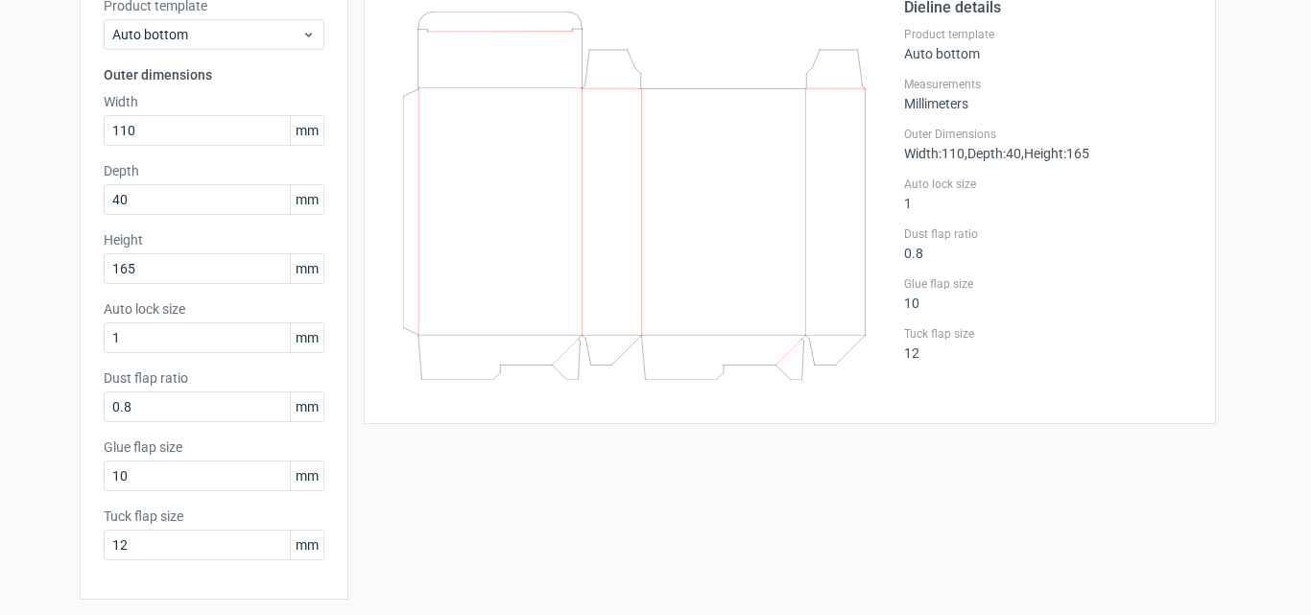
scroll to position [109, 0]
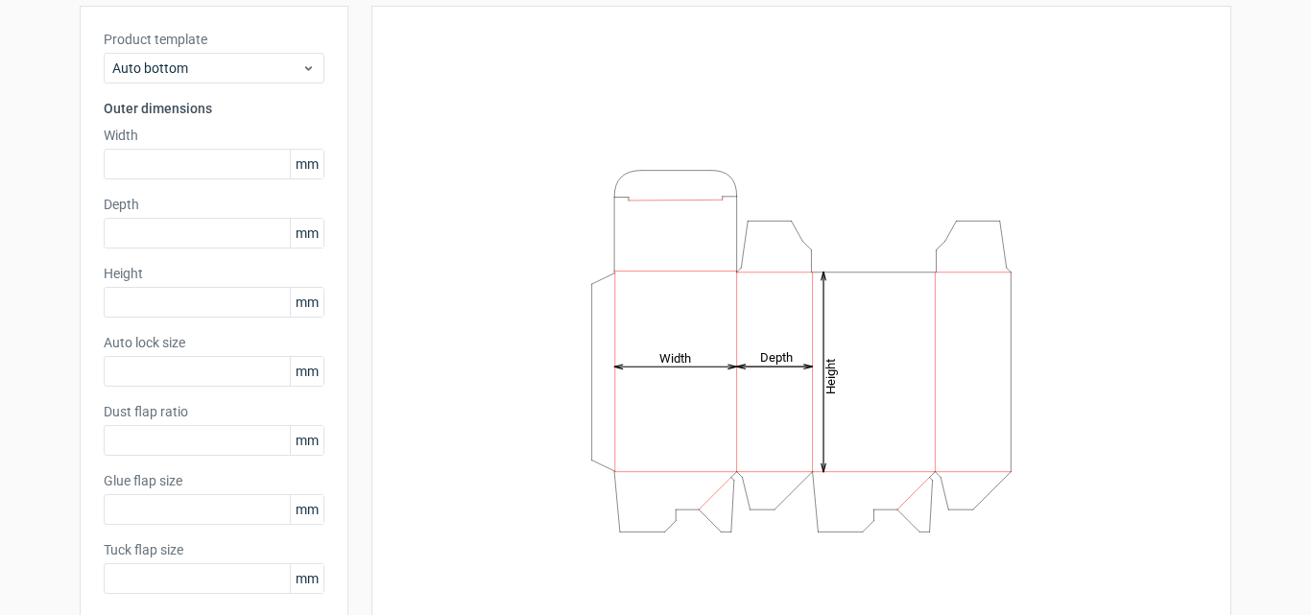
type input "1"
type input "0.8"
type input "10"
type input "12"
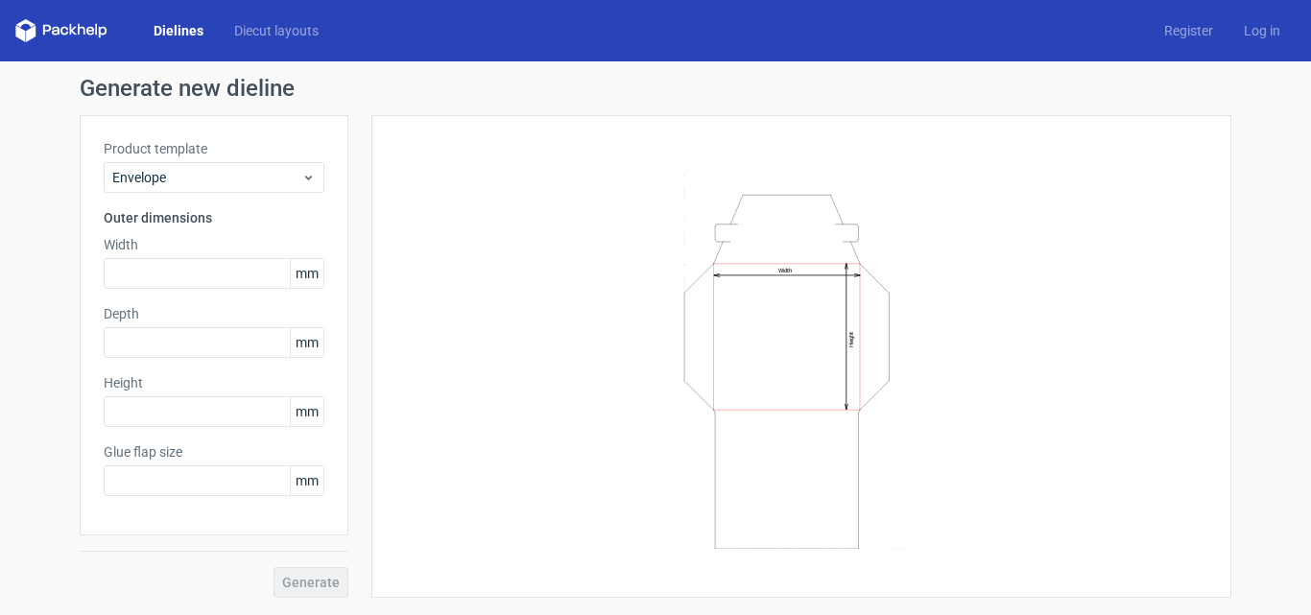
type input "20"
